Goal: Find specific page/section: Locate item on page

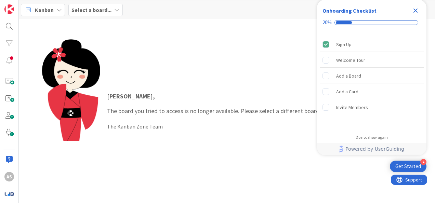
click at [81, 5] on div "Select a board..." at bounding box center [95, 10] width 54 height 12
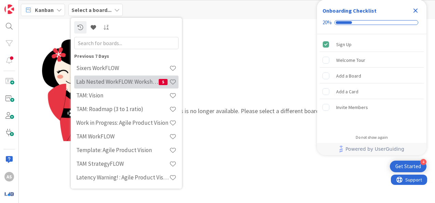
click at [129, 83] on h4 "Lab Nested WorkFLOW: Workshop" at bounding box center [117, 81] width 82 height 7
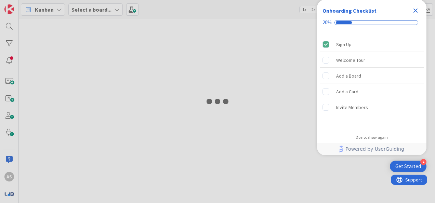
type input "3672"
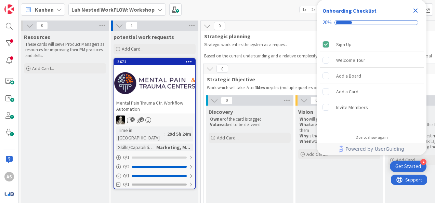
click at [414, 10] on icon "Close Checklist" at bounding box center [415, 11] width 4 height 4
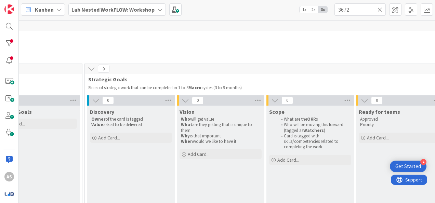
scroll to position [0, 573]
